Goal: Use online tool/utility: Utilize a website feature to perform a specific function

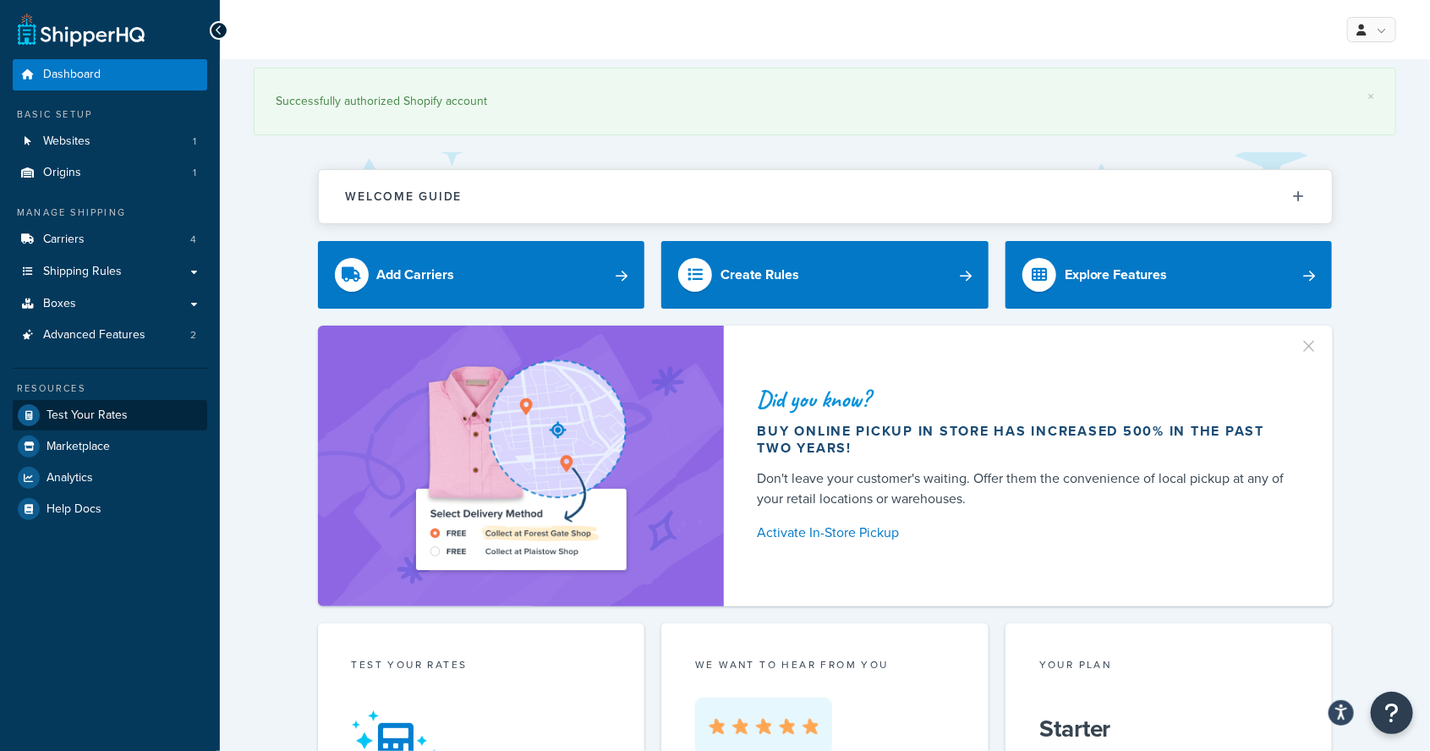
click at [70, 409] on span "Test Your Rates" at bounding box center [87, 415] width 81 height 14
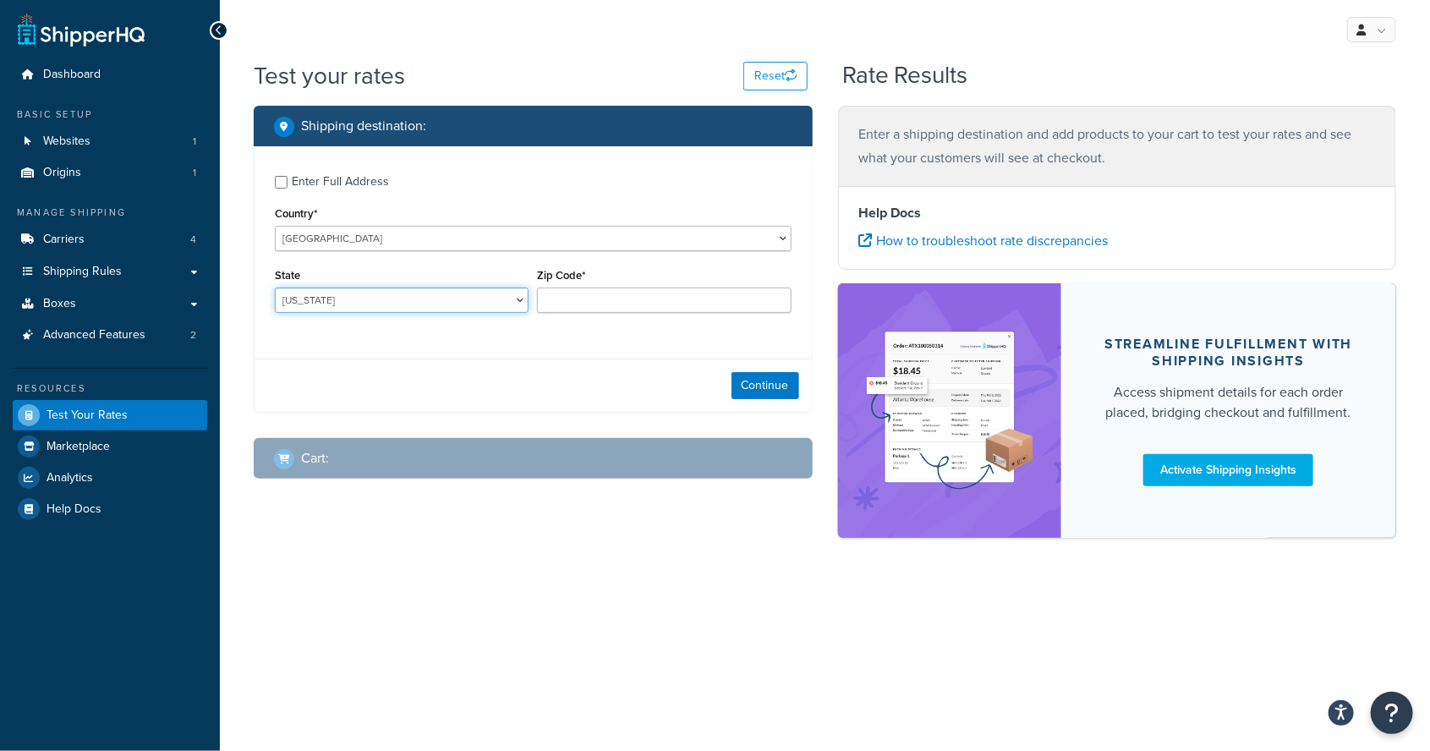
click at [336, 306] on select "[US_STATE] [US_STATE] [US_STATE] [US_STATE] [US_STATE] Armed Forces Americas Ar…" at bounding box center [402, 300] width 254 height 25
select select "TN"
click at [275, 288] on select "[US_STATE] [US_STATE] [US_STATE] [US_STATE] [US_STATE] Armed Forces Americas Ar…" at bounding box center [402, 300] width 254 height 25
click at [741, 305] on input "Zip Code*" at bounding box center [664, 300] width 254 height 25
type input "37738"
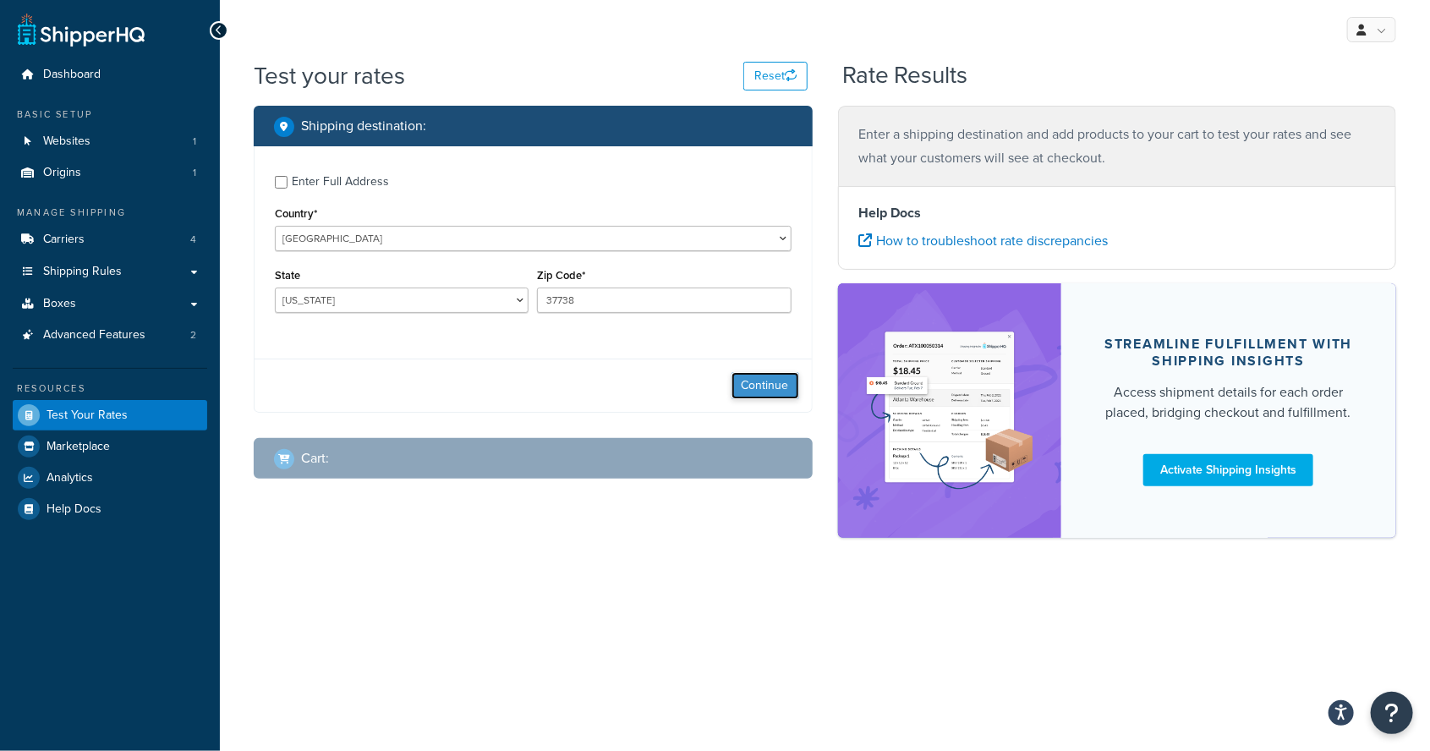
click at [764, 386] on button "Continue" at bounding box center [766, 385] width 68 height 27
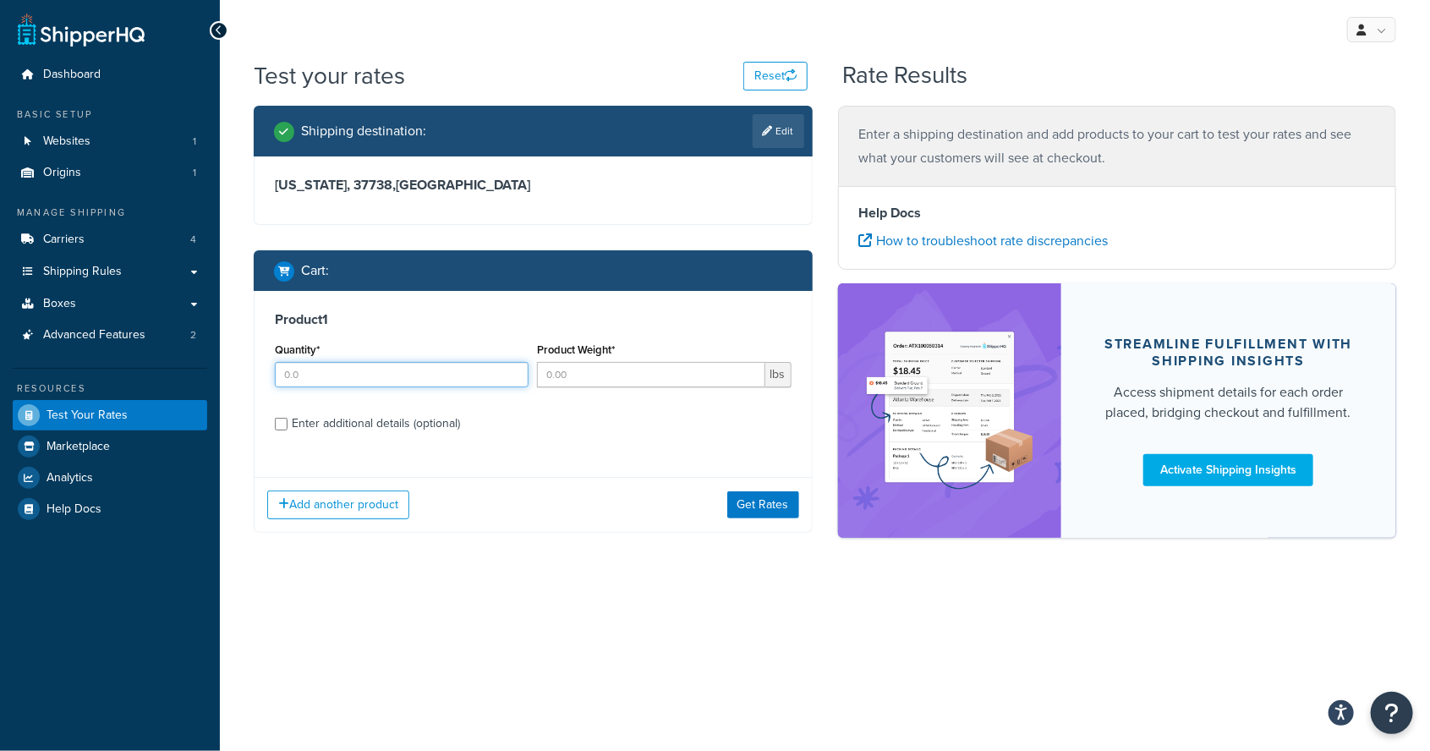
click at [327, 370] on input "Quantity*" at bounding box center [402, 374] width 254 height 25
type input "1"
click at [583, 354] on label "Product Weight*" at bounding box center [576, 349] width 78 height 13
click at [583, 362] on input "Product Weight*" at bounding box center [650, 374] width 227 height 25
type input "72"
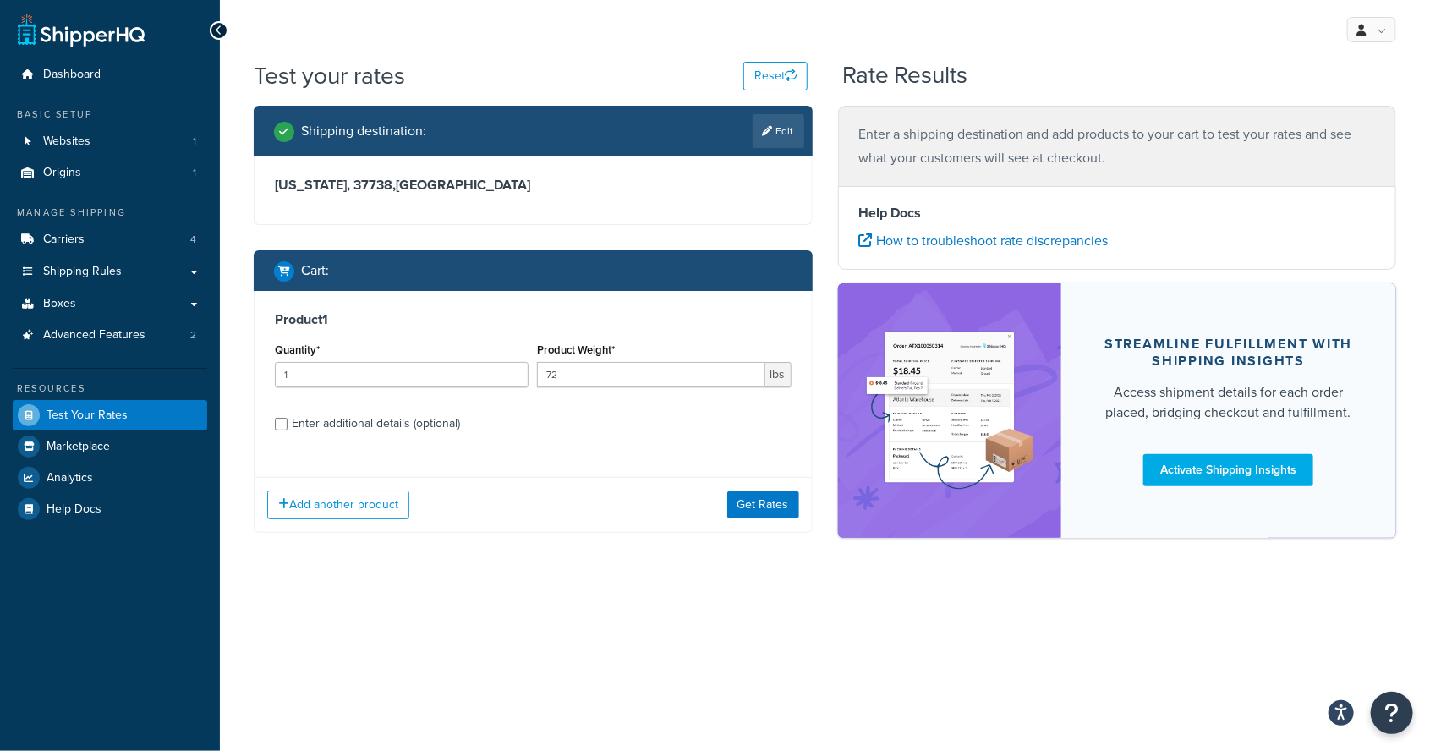
click at [310, 430] on div "Enter additional details (optional)" at bounding box center [376, 424] width 168 height 24
click at [288, 430] on input "Enter additional details (optional)" at bounding box center [281, 424] width 13 height 13
checkbox input "true"
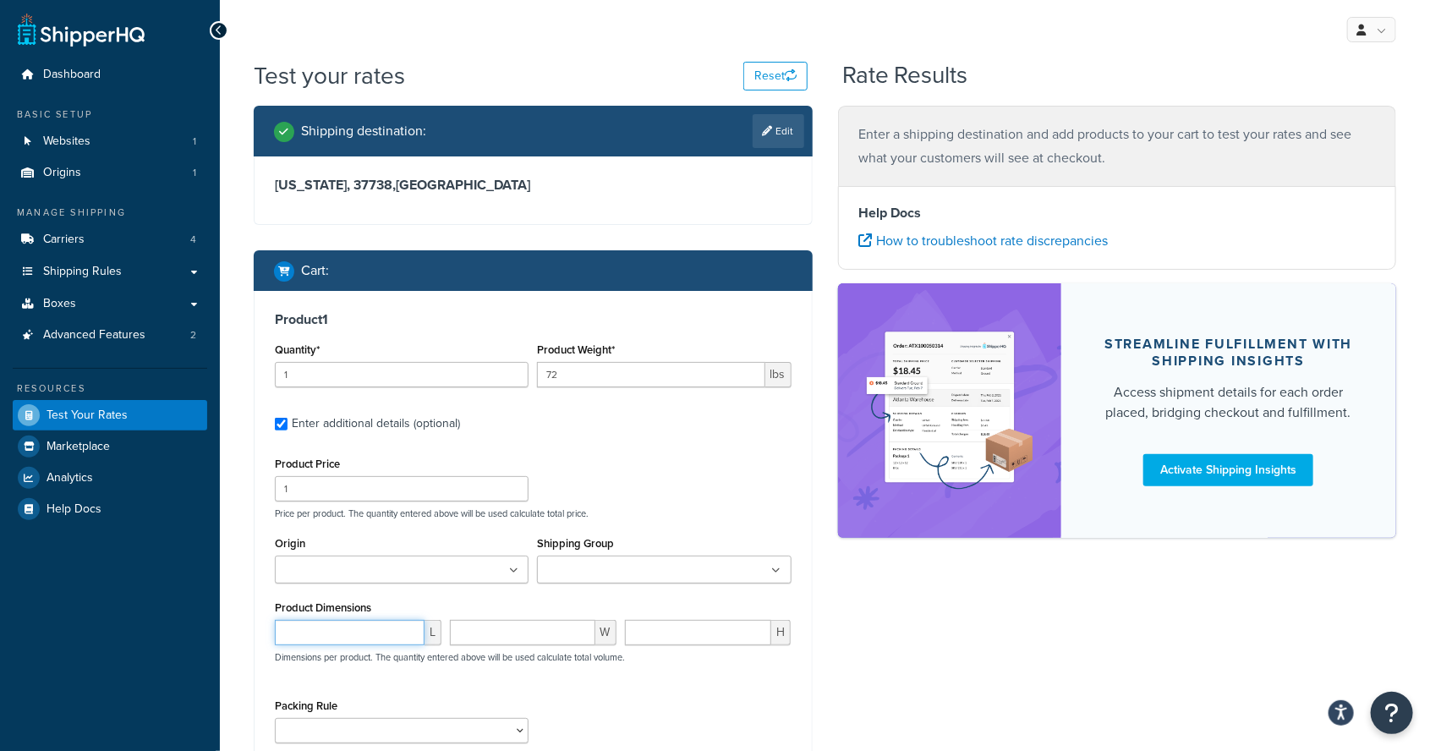
click at [336, 631] on input "number" at bounding box center [350, 632] width 150 height 25
type input "40"
type input "12"
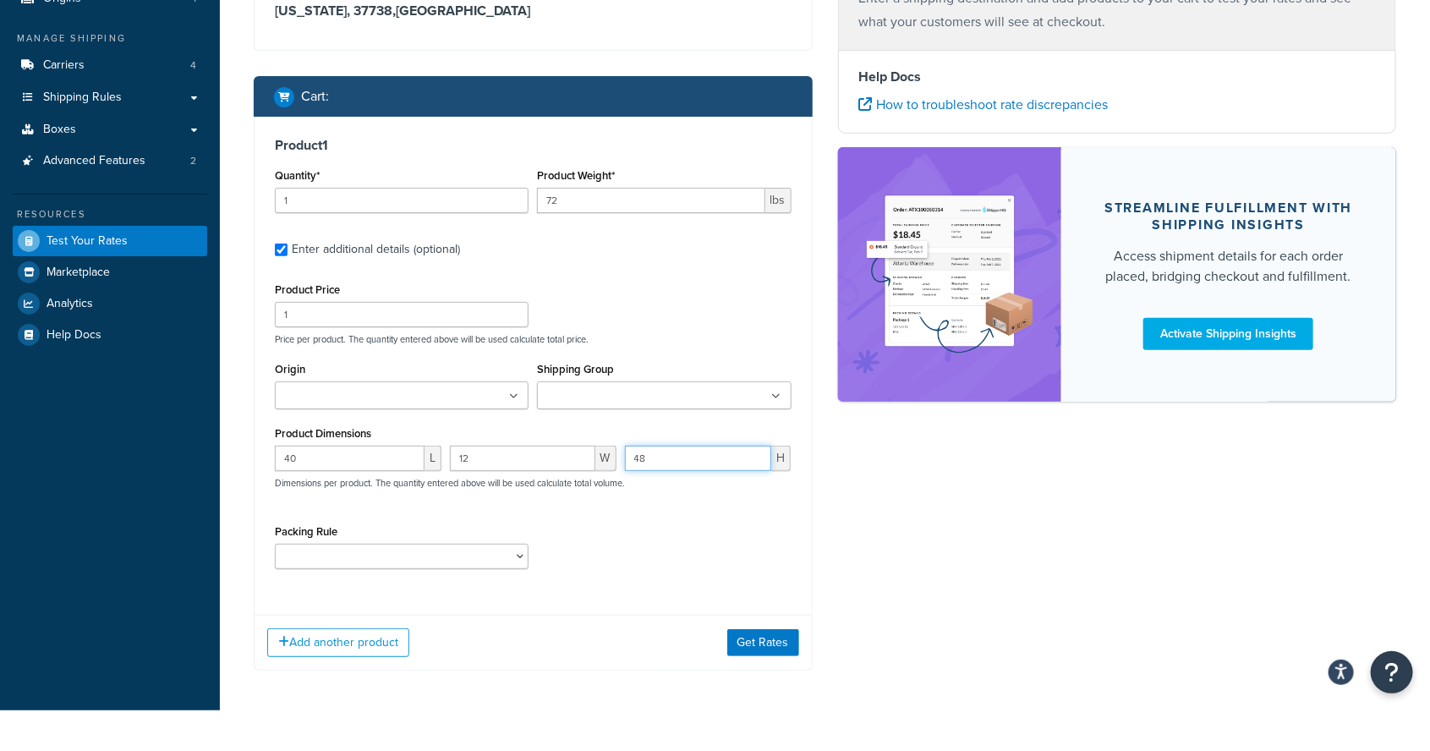
scroll to position [135, 0]
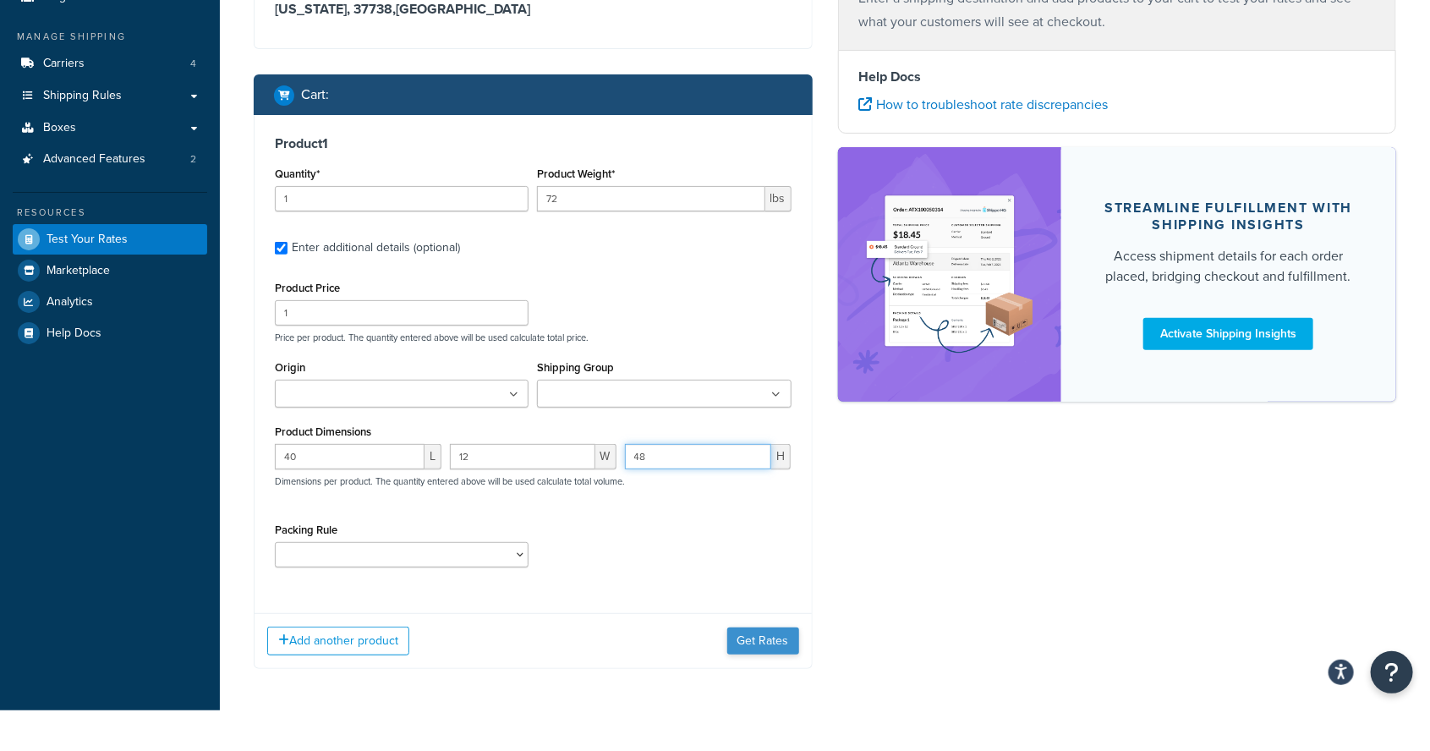
type input "48"
click at [766, 678] on button "Get Rates" at bounding box center [763, 681] width 72 height 27
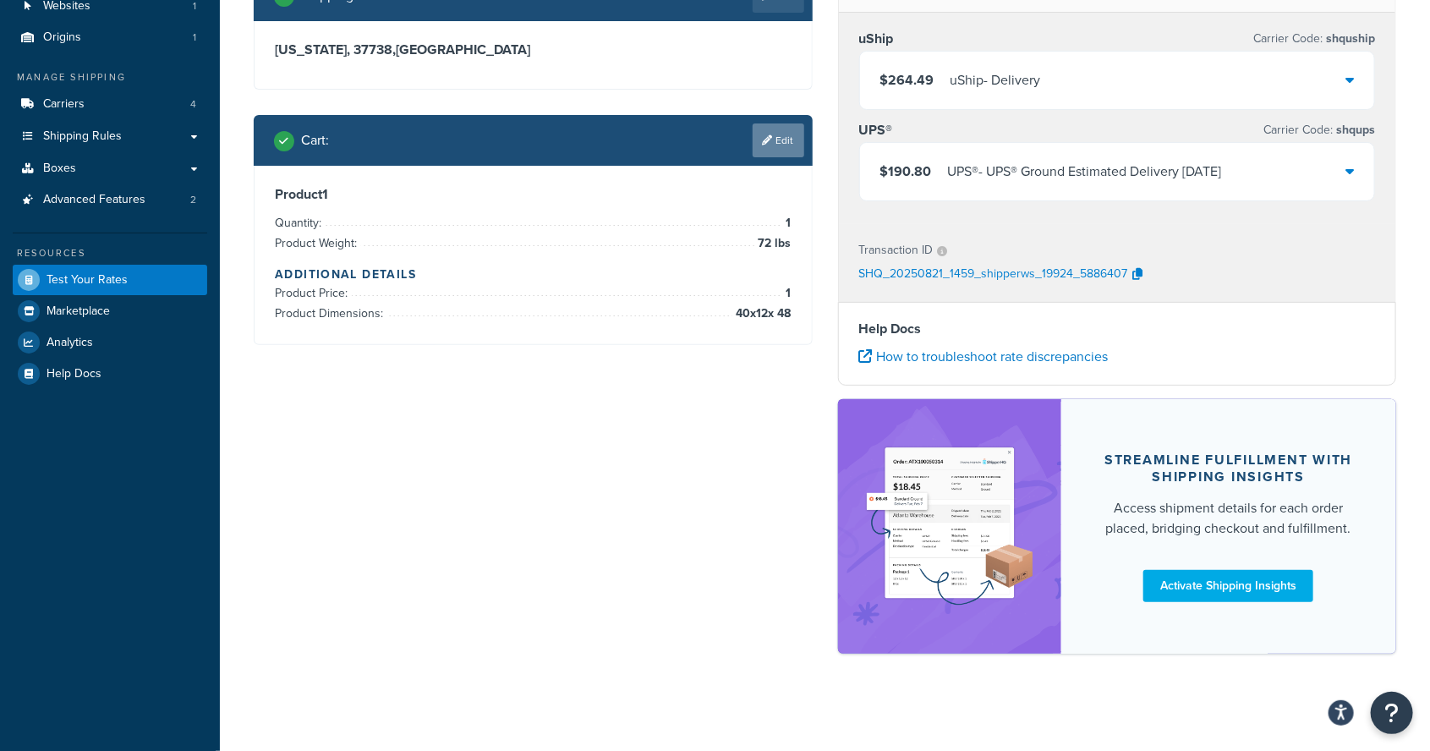
click at [785, 153] on link "Edit" at bounding box center [779, 140] width 52 height 34
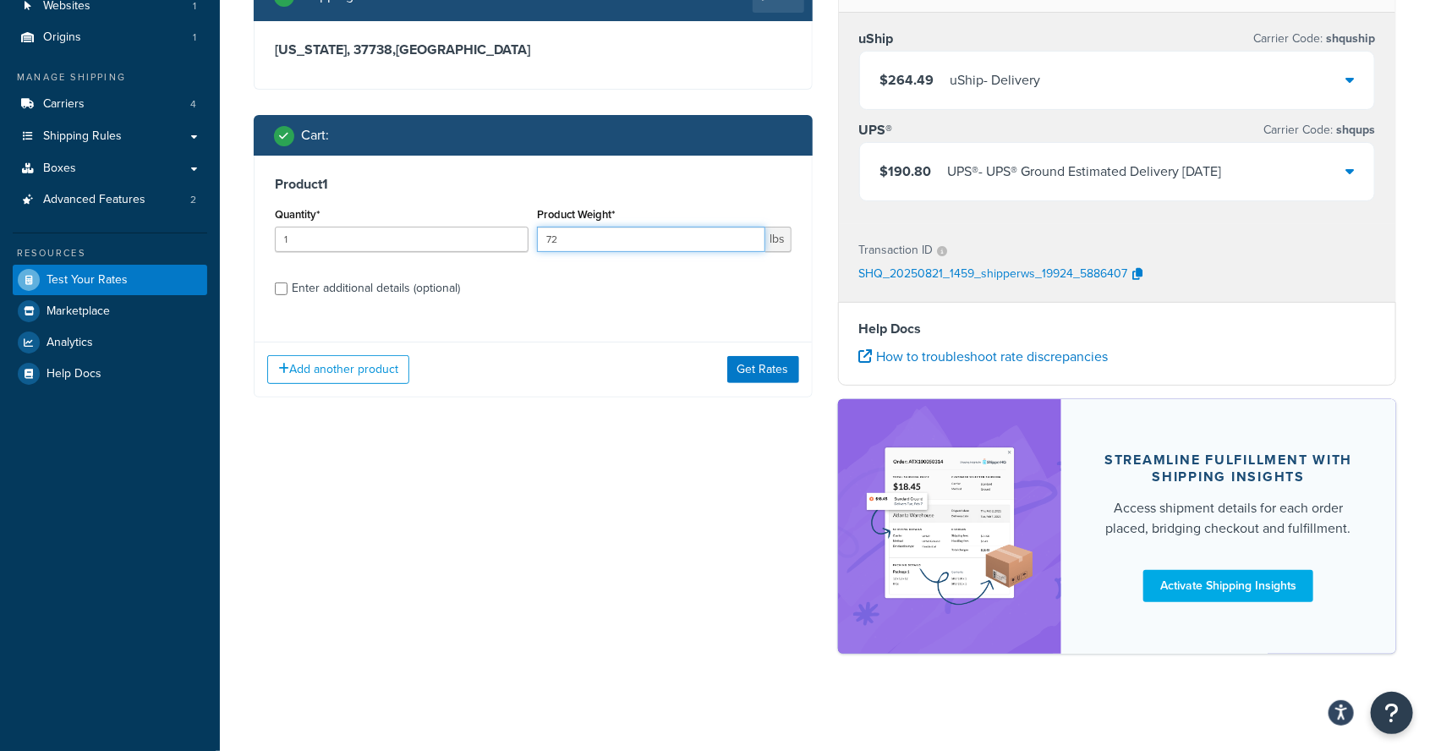
click at [599, 237] on input "72" at bounding box center [650, 239] width 227 height 25
type input "7"
type input "145"
click at [299, 288] on div "Enter additional details (optional)" at bounding box center [376, 289] width 168 height 24
click at [288, 288] on input "Enter additional details (optional)" at bounding box center [281, 288] width 13 height 13
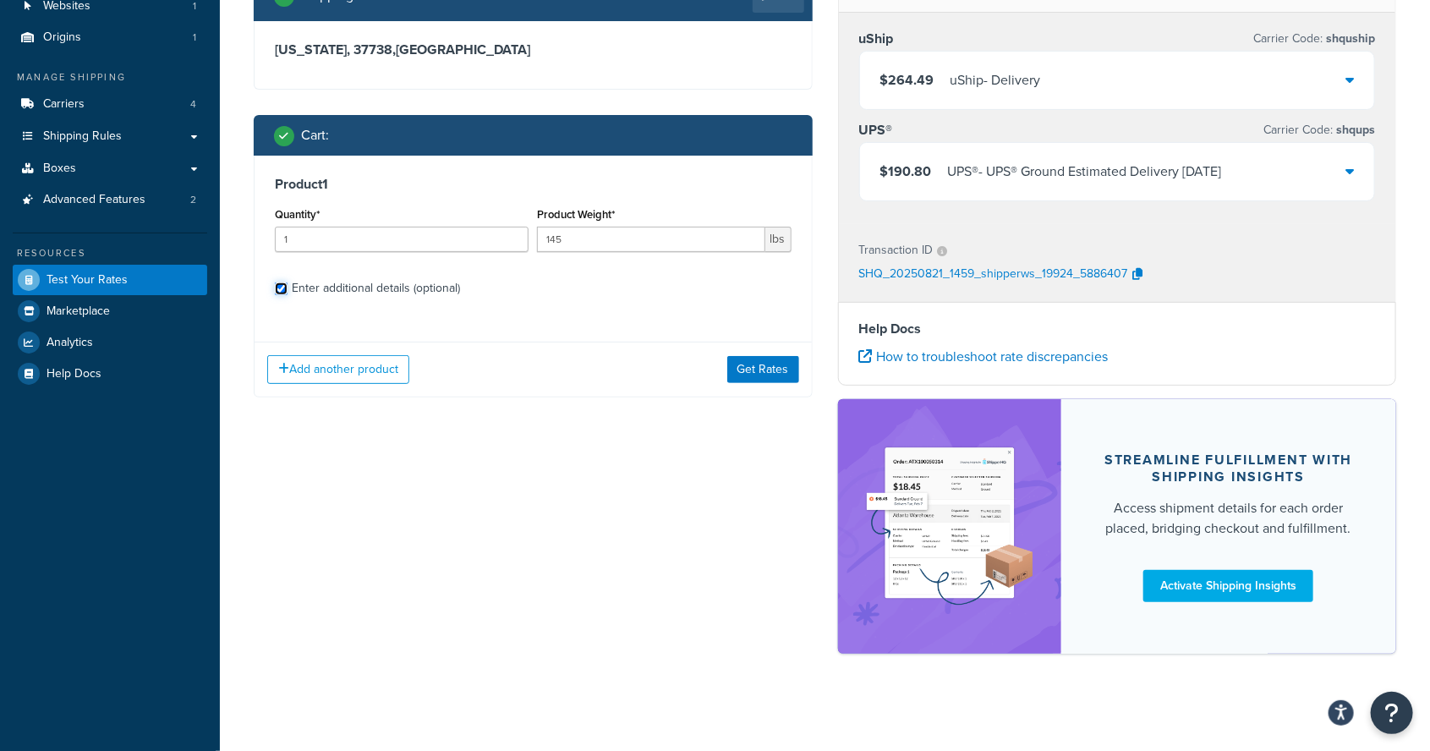
checkbox input "true"
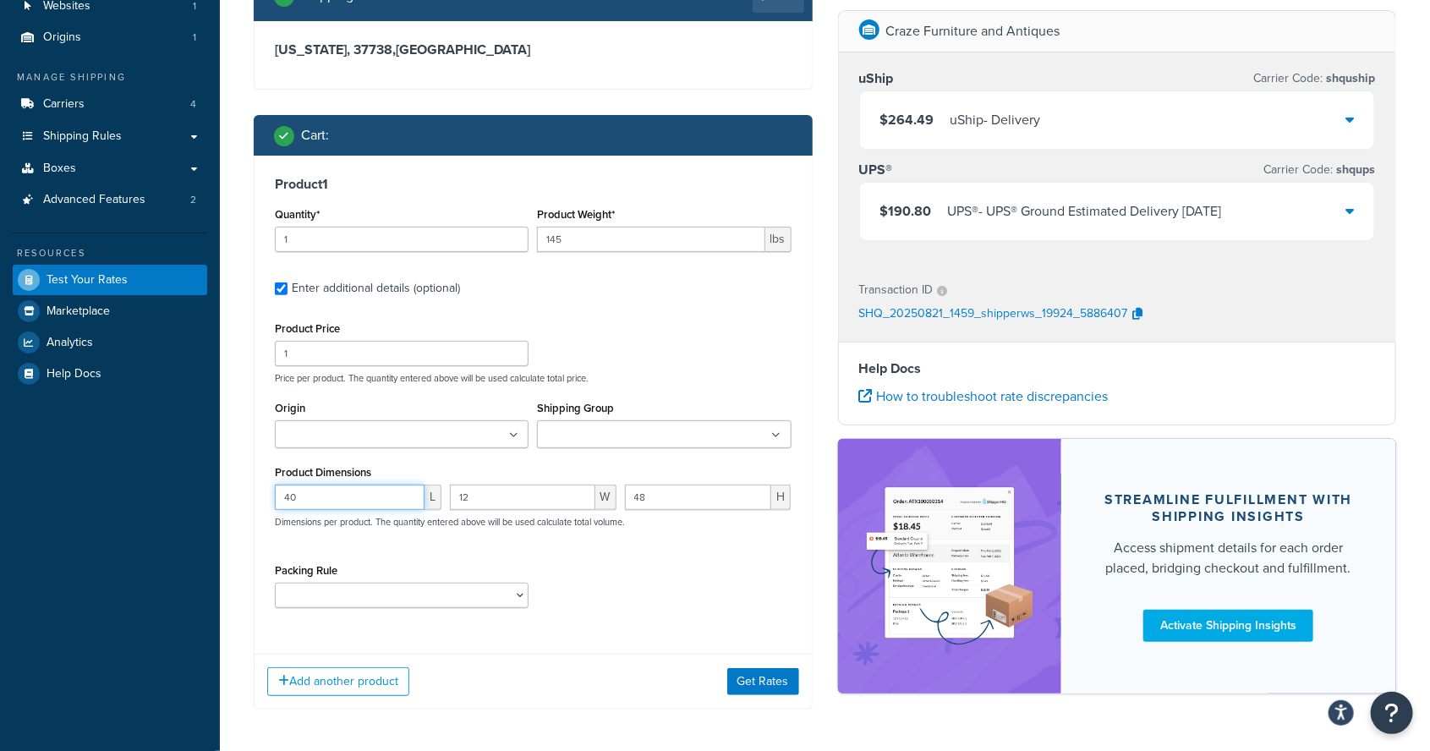
click at [343, 500] on input "40" at bounding box center [350, 497] width 150 height 25
type input "4"
type input "34"
type input "12"
type input "68"
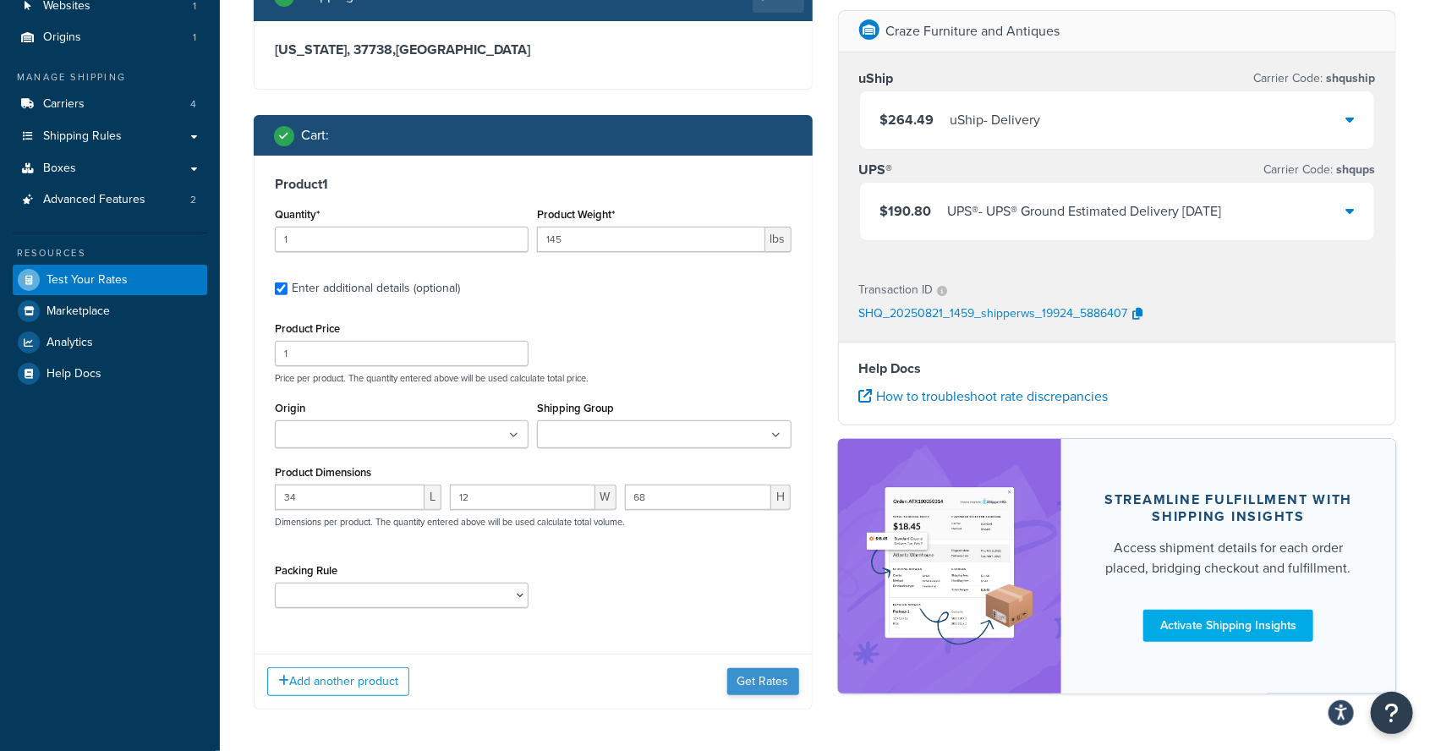
click at [751, 683] on button "Get Rates" at bounding box center [763, 681] width 72 height 27
